Goal: Navigation & Orientation: Find specific page/section

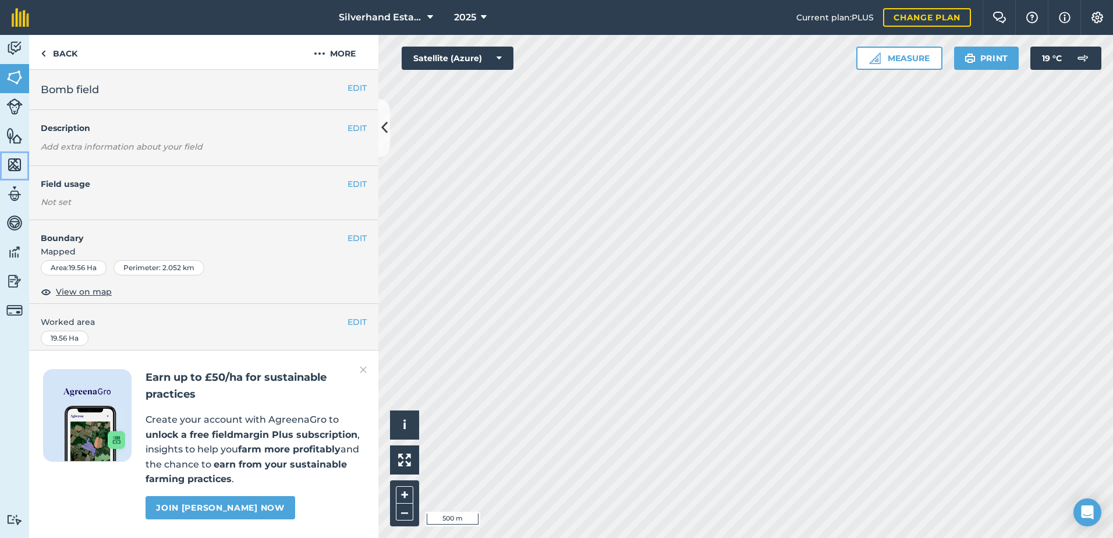
click at [14, 164] on img at bounding box center [14, 164] width 16 height 17
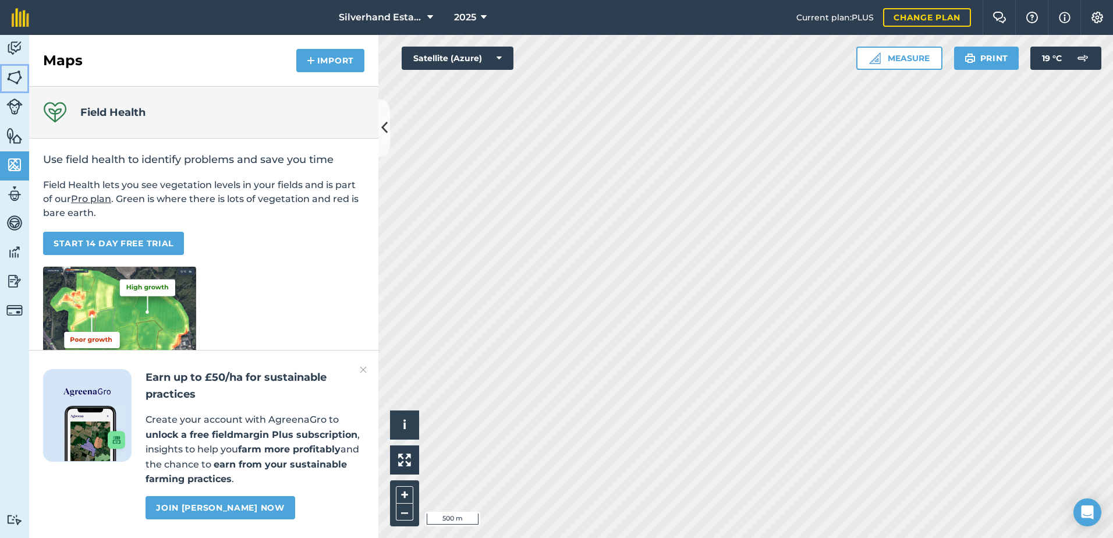
click at [15, 82] on img at bounding box center [14, 77] width 16 height 17
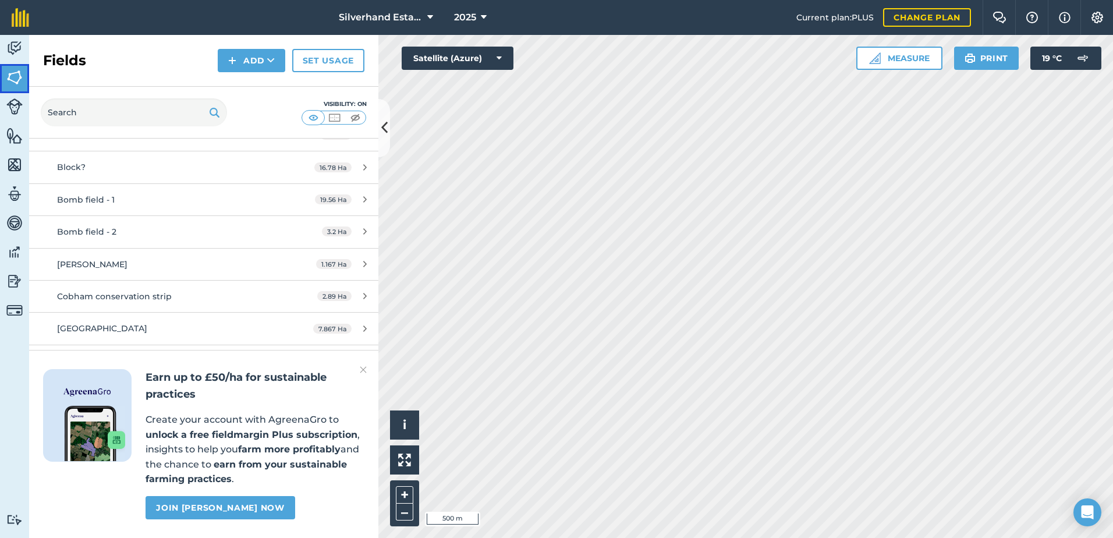
scroll to position [775, 0]
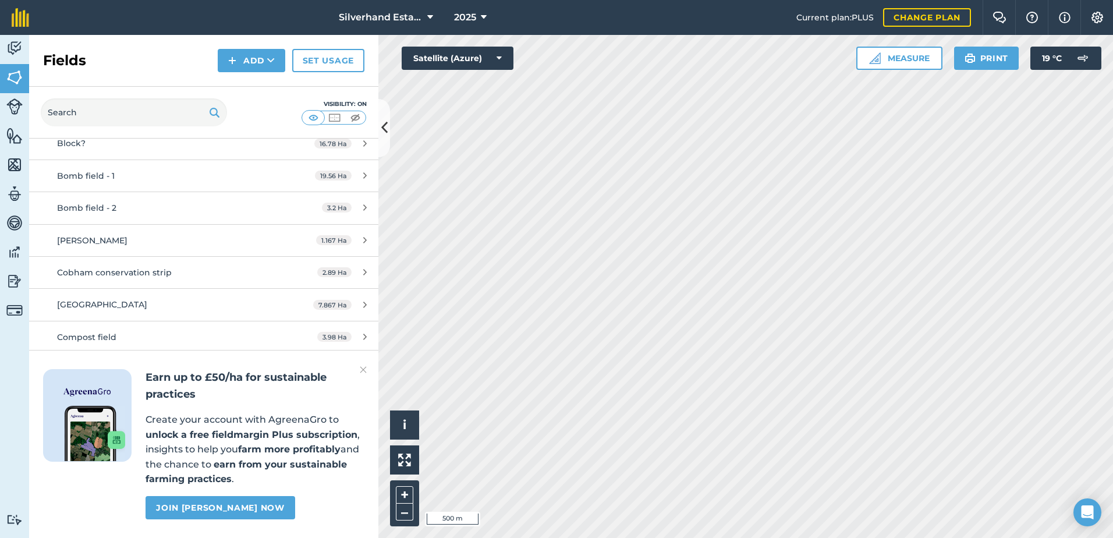
click at [363, 369] on img at bounding box center [363, 370] width 7 height 14
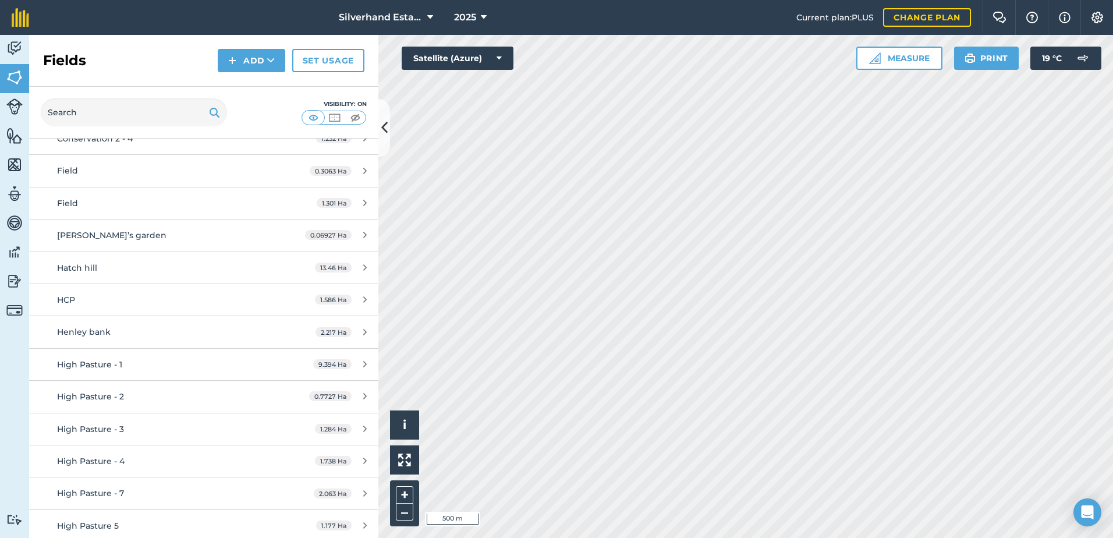
scroll to position [1191, 0]
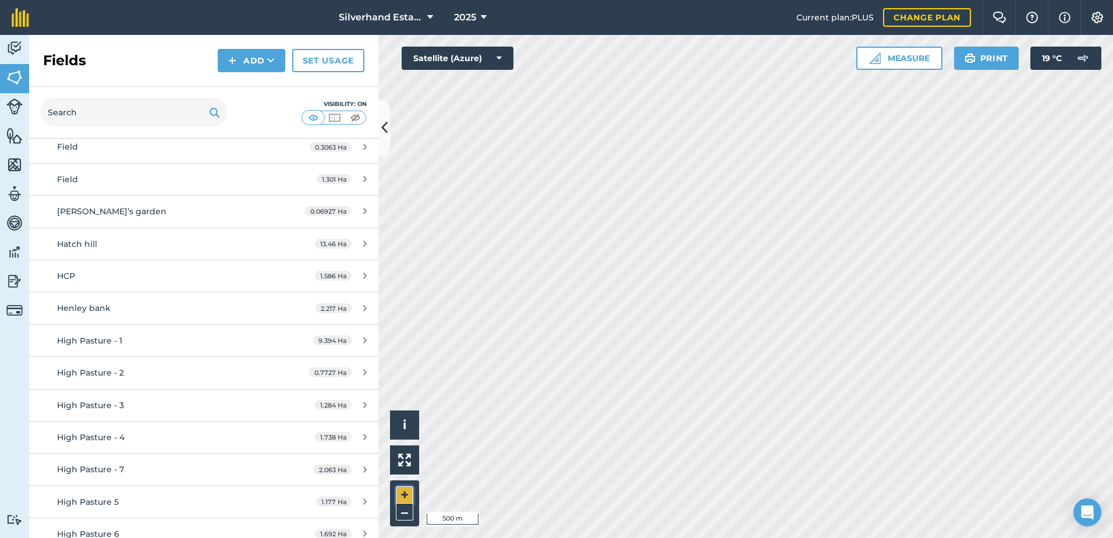
click at [400, 498] on button "+" at bounding box center [404, 494] width 17 height 17
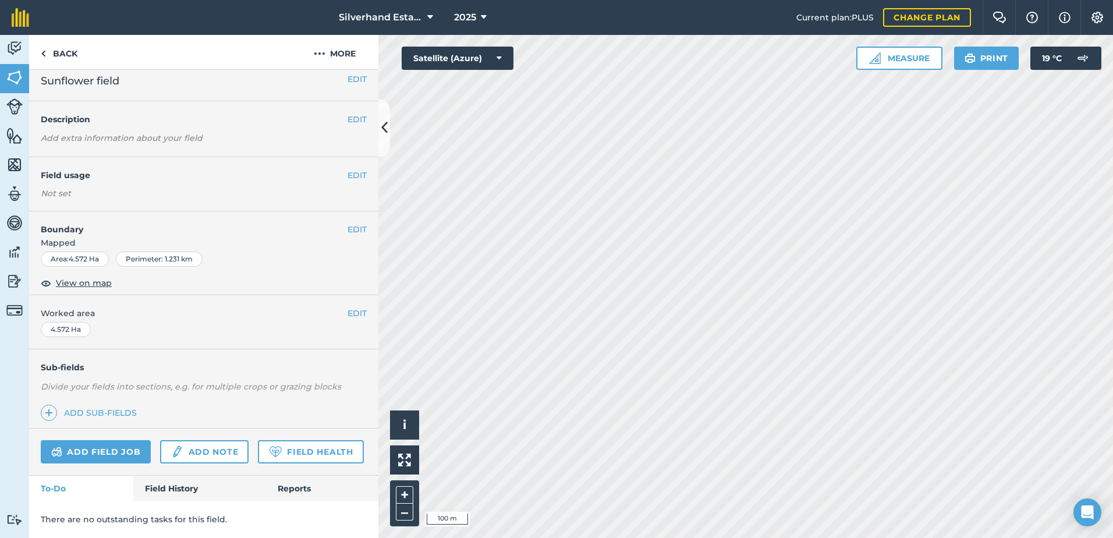
scroll to position [41, 0]
click at [176, 487] on link "Field History" at bounding box center [199, 489] width 132 height 26
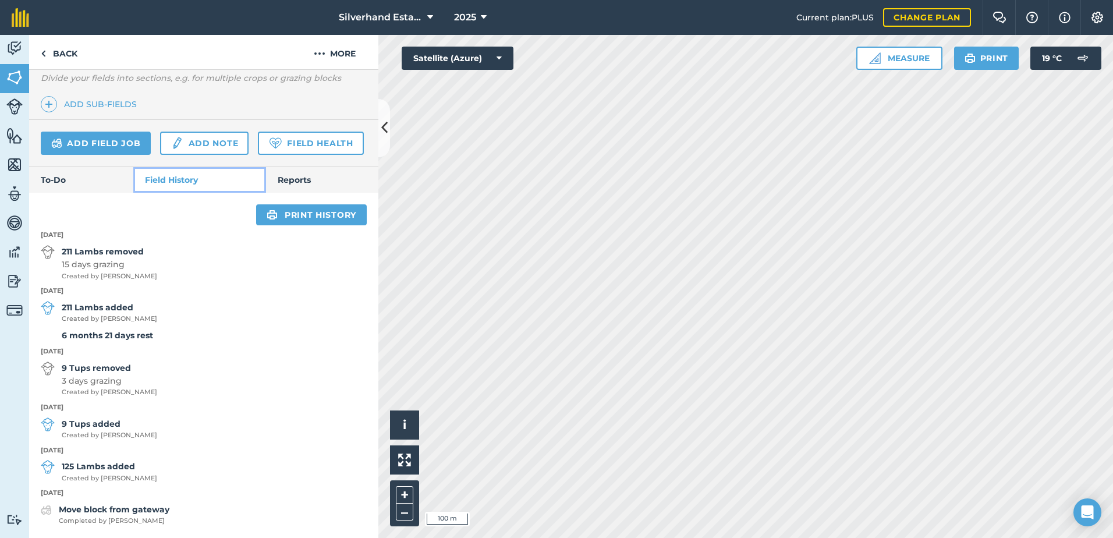
scroll to position [350, 0]
